Goal: Navigation & Orientation: Find specific page/section

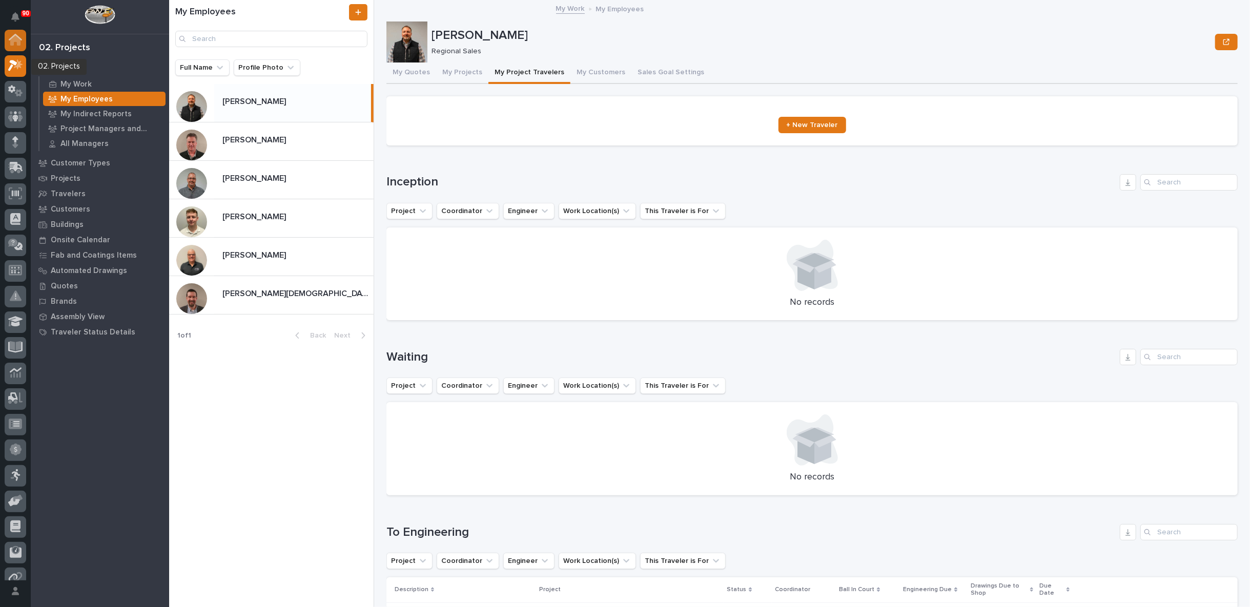
click at [16, 42] on icon at bounding box center [15, 41] width 10 height 10
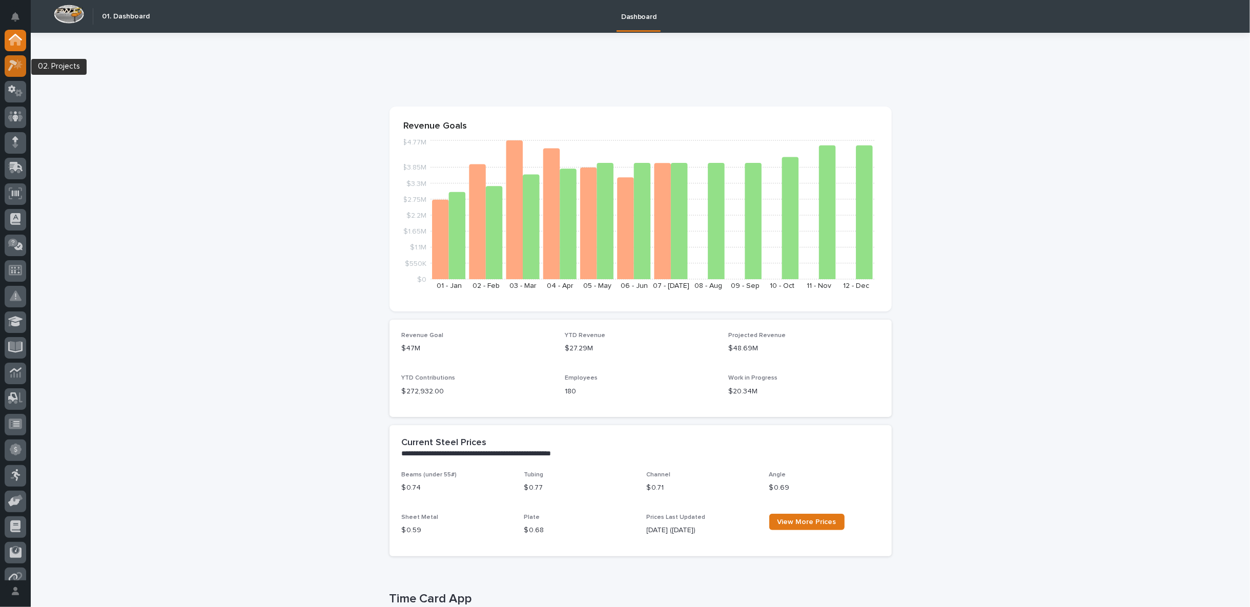
click at [18, 59] on div at bounding box center [16, 66] width 22 height 22
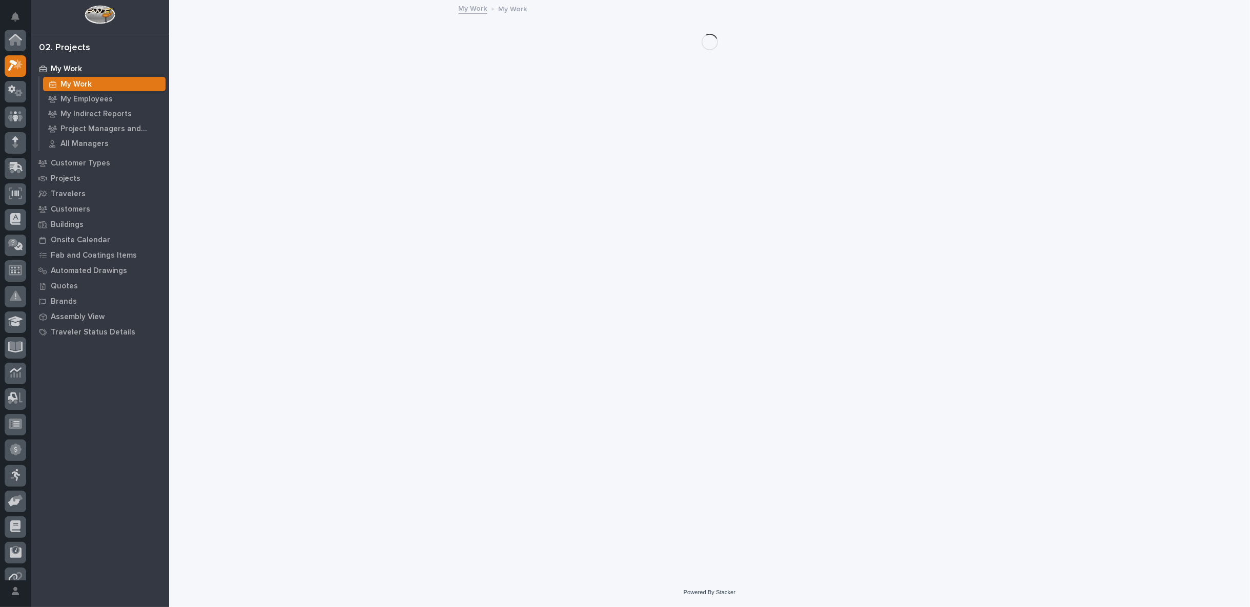
scroll to position [26, 0]
